Goal: Task Accomplishment & Management: Use online tool/utility

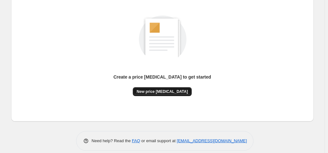
scroll to position [85, 0]
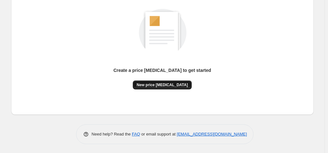
click at [174, 85] on span "New price [MEDICAL_DATA]" at bounding box center [162, 84] width 51 height 5
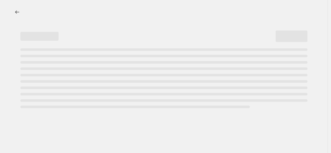
select select "percentage"
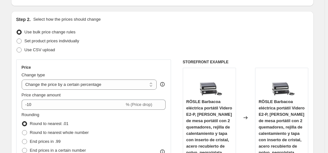
scroll to position [127, 0]
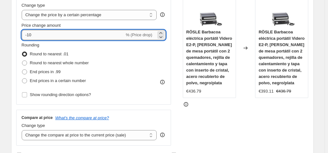
click at [44, 37] on input "-10" at bounding box center [73, 35] width 103 height 10
type input "-1"
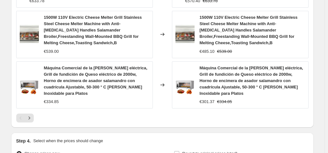
scroll to position [555, 0]
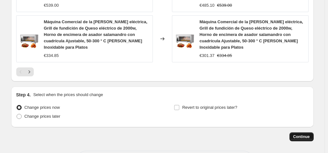
type input "-35"
click at [297, 132] on button "Continue" at bounding box center [301, 136] width 24 height 9
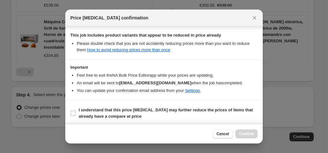
scroll to position [114, 0]
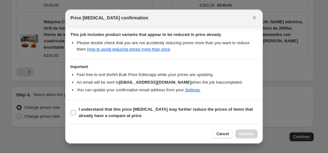
click at [75, 113] on input "I understand that this price [MEDICAL_DATA] may further reduce the prices of it…" at bounding box center [73, 112] width 5 height 5
checkbox input "true"
click at [243, 129] on div "Cancel Confirm" at bounding box center [163, 133] width 197 height 19
click at [241, 131] on button "Confirm" at bounding box center [246, 134] width 22 height 9
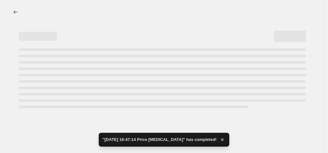
select select "percentage"
